Goal: Find specific page/section: Find specific page/section

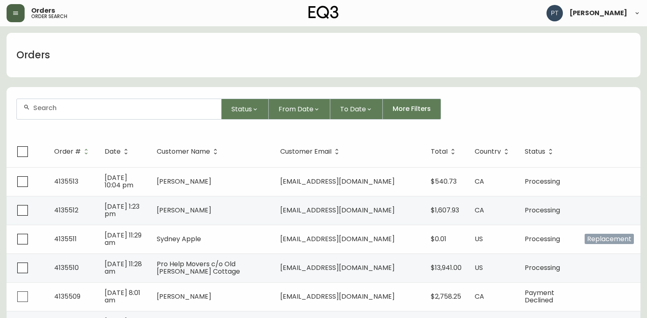
click at [7, 9] on button "button" at bounding box center [16, 13] width 18 height 18
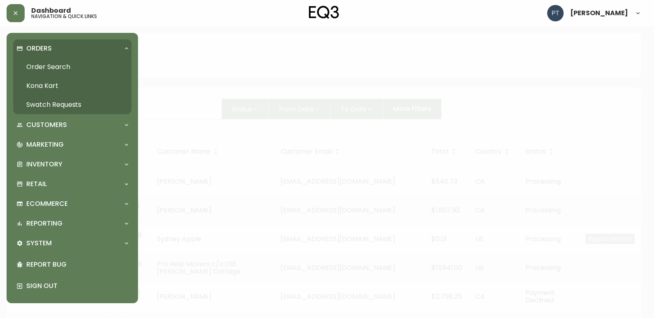
click at [51, 70] on link "Order Search" at bounding box center [72, 66] width 118 height 19
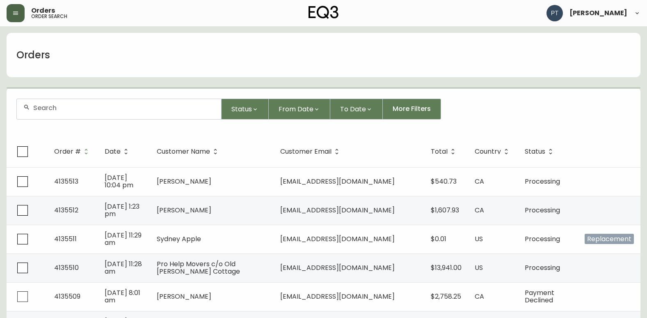
click at [20, 7] on button "button" at bounding box center [16, 13] width 18 height 18
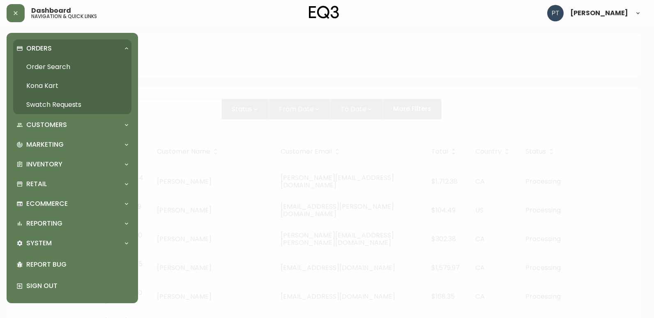
click at [50, 103] on link "Swatch Requests" at bounding box center [72, 104] width 118 height 19
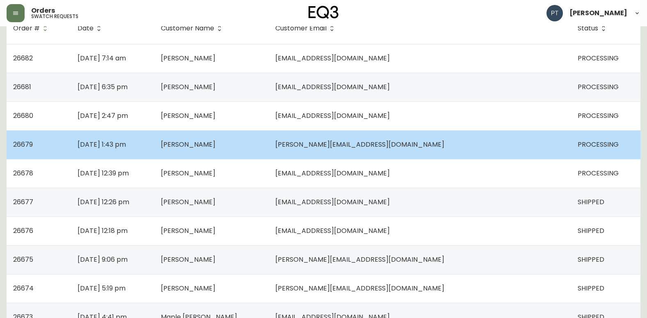
scroll to position [82, 0]
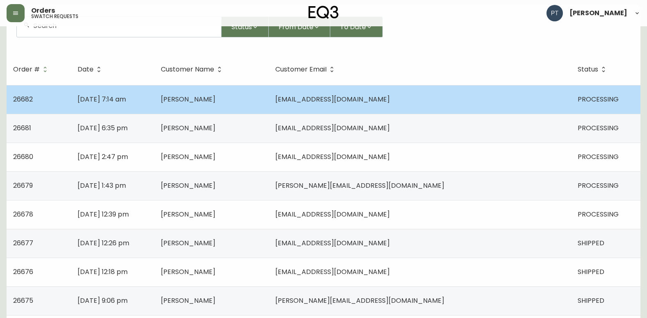
click at [269, 92] on td "[PERSON_NAME]" at bounding box center [211, 99] width 115 height 29
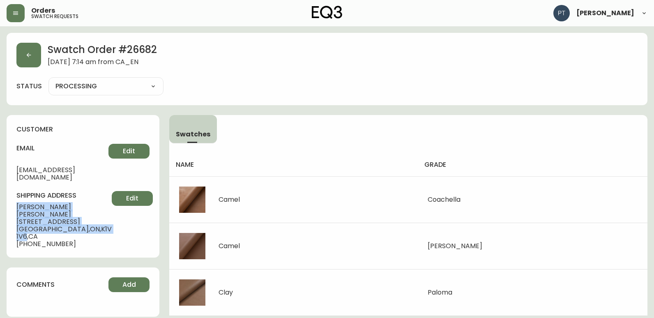
drag, startPoint x: 16, startPoint y: 199, endPoint x: 78, endPoint y: 220, distance: 66.1
click at [78, 220] on div "customer email [EMAIL_ADDRESS][DOMAIN_NAME] Edit shipping address [PERSON_NAME]…" at bounding box center [83, 186] width 153 height 142
copy div "[PERSON_NAME] [STREET_ADDRESS]"
click at [21, 58] on button "button" at bounding box center [28, 55] width 25 height 25
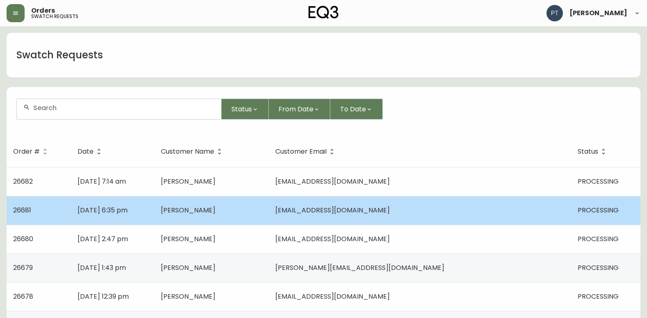
click at [154, 210] on td "[DATE] 6:35 pm" at bounding box center [112, 210] width 83 height 29
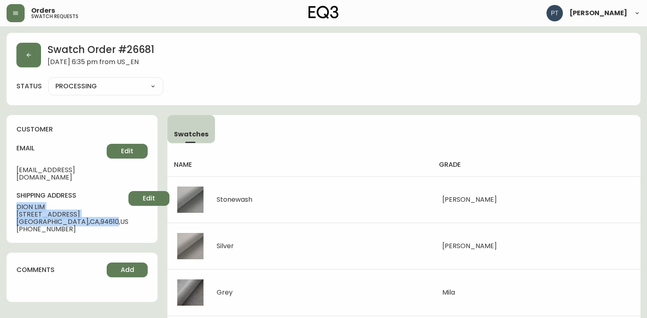
drag, startPoint x: 21, startPoint y: 200, endPoint x: 81, endPoint y: 215, distance: 61.4
click at [81, 215] on div "customer email [EMAIL_ADDRESS][DOMAIN_NAME] Edit shipping address [PERSON_NAME]…" at bounding box center [82, 179] width 151 height 128
copy div "[PERSON_NAME] [STREET_ADDRESS]"
click at [31, 56] on icon "button" at bounding box center [28, 55] width 7 height 7
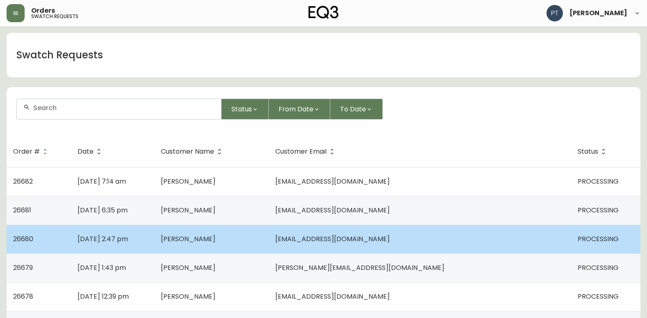
click at [246, 229] on td "[PERSON_NAME]" at bounding box center [211, 239] width 115 height 29
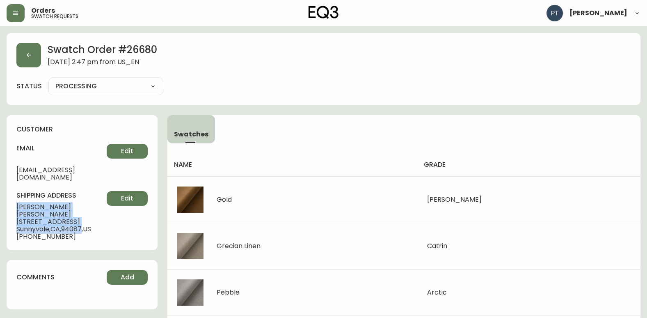
drag, startPoint x: 11, startPoint y: 197, endPoint x: 85, endPoint y: 212, distance: 75.4
click at [85, 212] on div "customer email [EMAIL_ADDRESS][DOMAIN_NAME] Edit shipping address [PERSON_NAME]…" at bounding box center [82, 182] width 151 height 135
copy div "[PERSON_NAME] [STREET_ADDRESS]"
click at [32, 55] on button "button" at bounding box center [28, 55] width 25 height 25
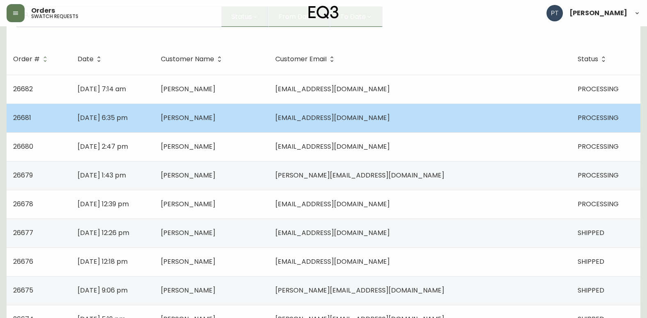
scroll to position [123, 0]
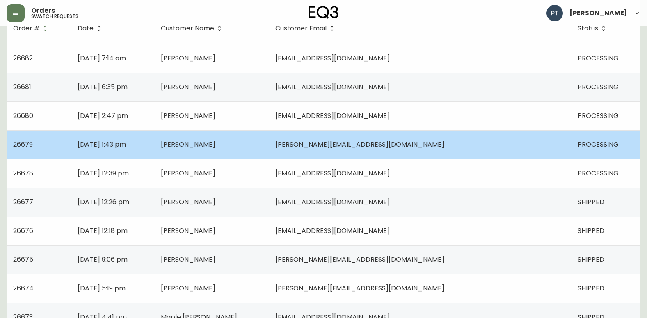
click at [216, 147] on span "[PERSON_NAME]" at bounding box center [188, 144] width 55 height 9
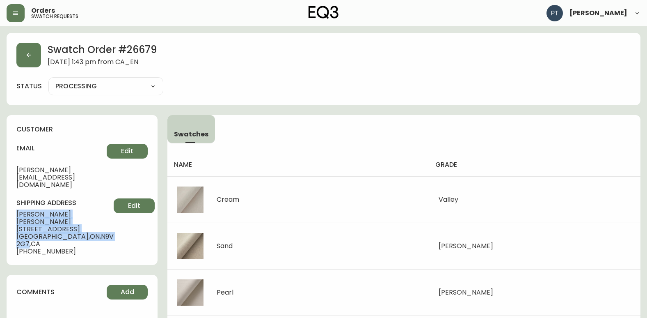
drag, startPoint x: 30, startPoint y: 199, endPoint x: 101, endPoint y: 213, distance: 72.5
click at [101, 213] on div "customer email [PERSON_NAME][EMAIL_ADDRESS][DOMAIN_NAME] Edit shipping address …" at bounding box center [82, 190] width 151 height 150
copy div "[PERSON_NAME] [STREET_ADDRESS]"
click at [28, 56] on icon "button" at bounding box center [29, 55] width 5 height 5
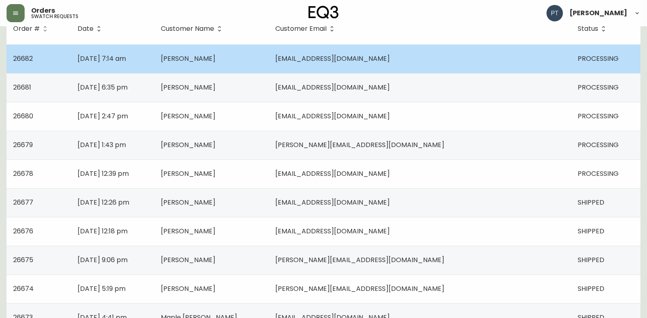
scroll to position [123, 0]
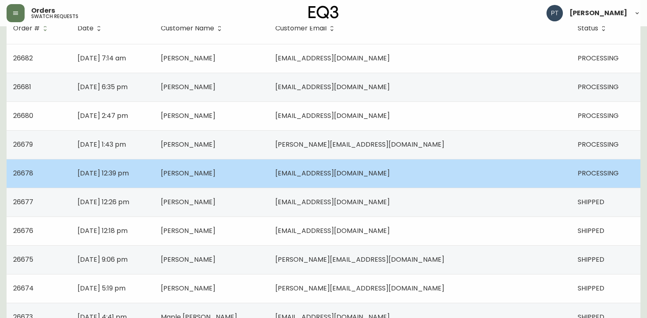
click at [216, 170] on span "[PERSON_NAME]" at bounding box center [188, 172] width 55 height 9
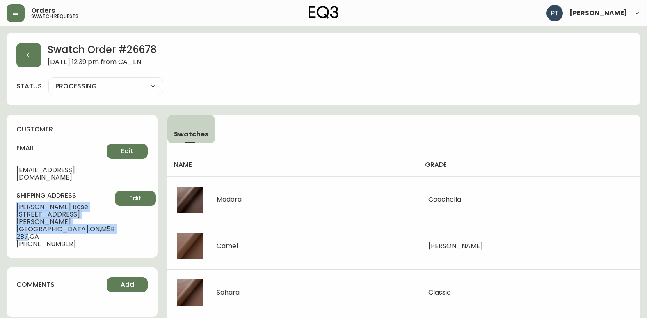
drag, startPoint x: 16, startPoint y: 196, endPoint x: 83, endPoint y: 210, distance: 69.2
click at [83, 210] on div "customer email [EMAIL_ADDRESS][DOMAIN_NAME] Edit shipping address [PERSON_NAME]…" at bounding box center [82, 186] width 151 height 142
copy div "[PERSON_NAME] [STREET_ADDRESS][PERSON_NAME]"
